Goal: Transaction & Acquisition: Purchase product/service

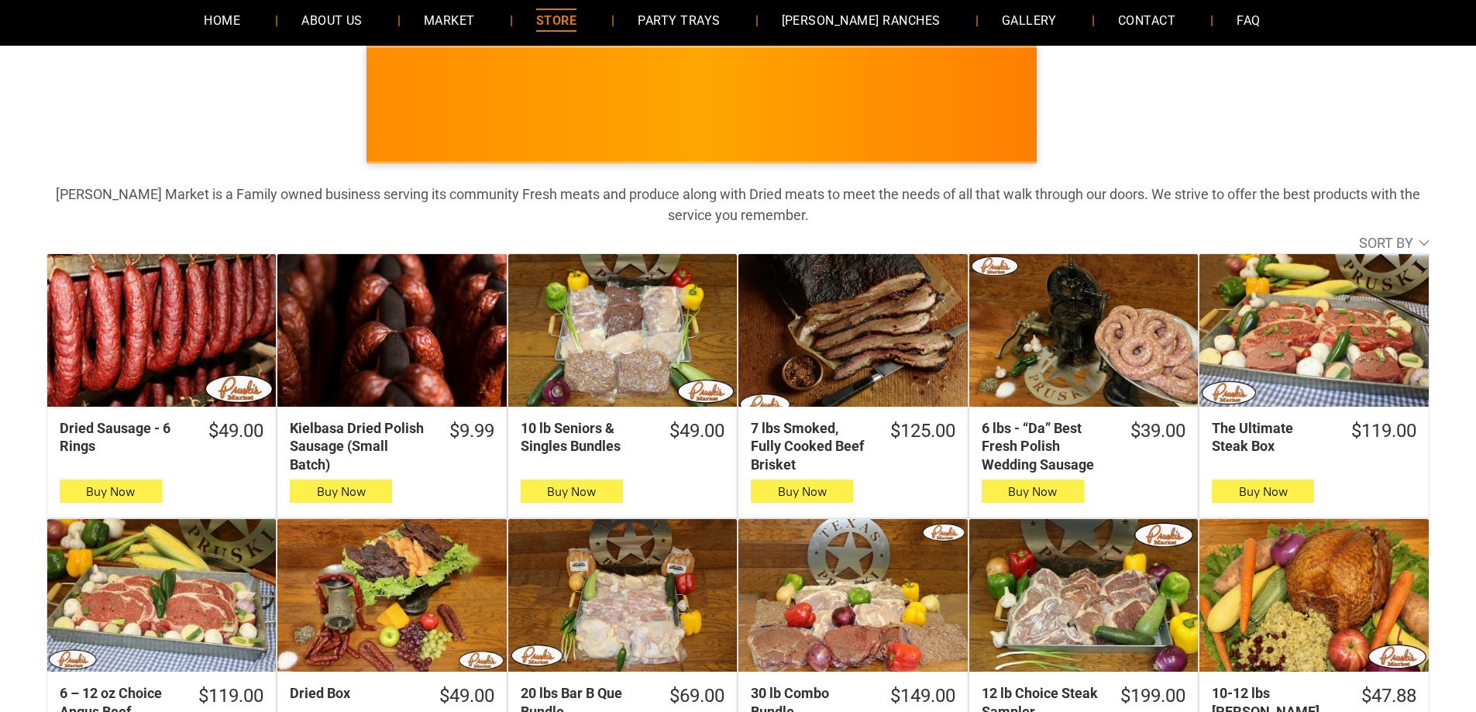
scroll to position [155, 0]
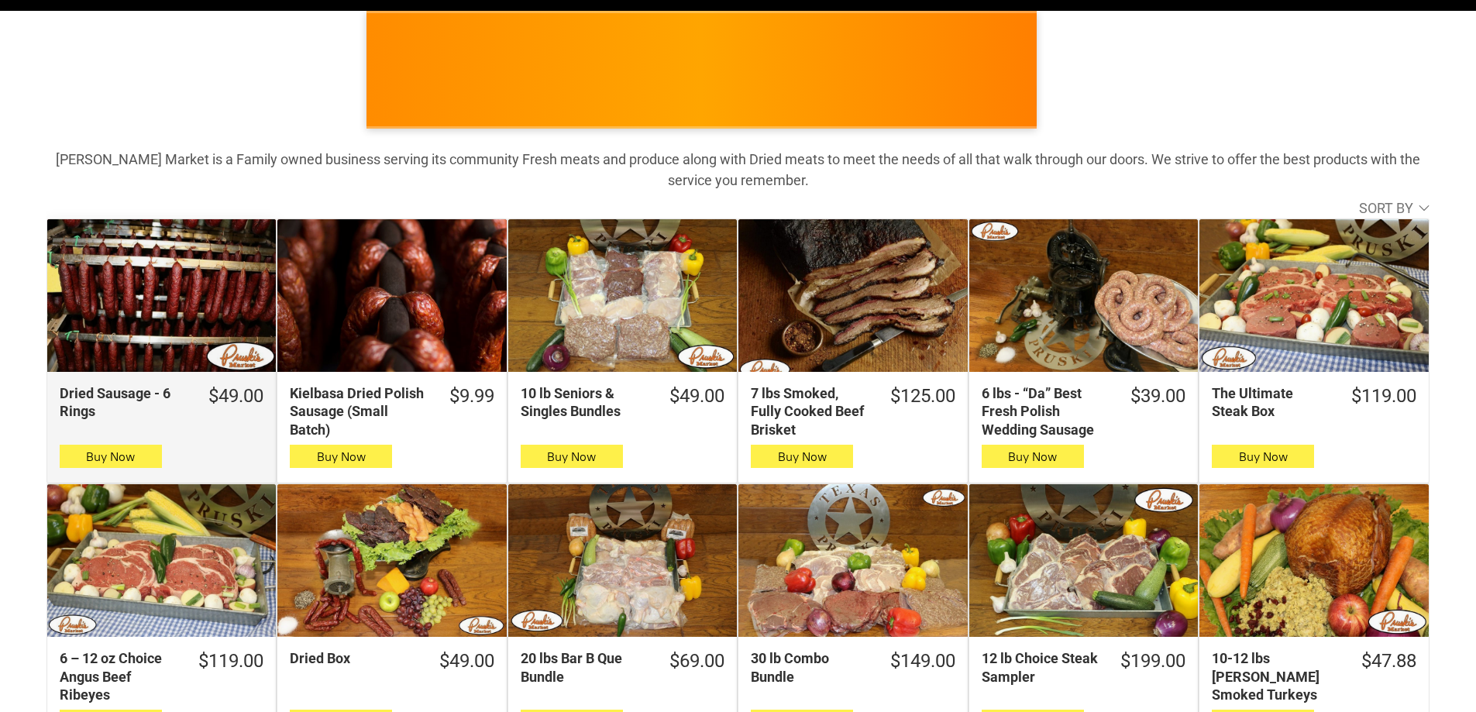
click at [171, 327] on div "Dried Sausage - 6 Rings" at bounding box center [161, 295] width 229 height 153
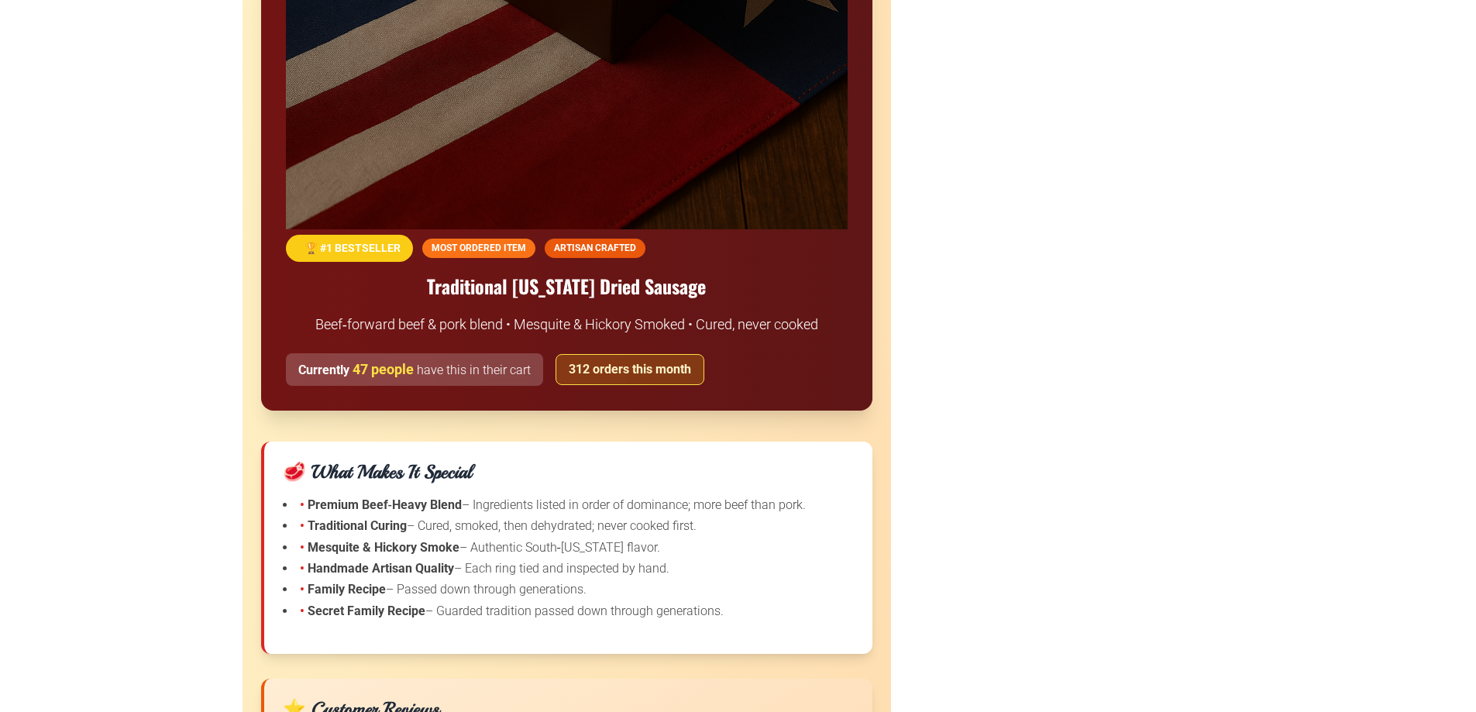
scroll to position [1550, 0]
